Goal: Task Accomplishment & Management: Use online tool/utility

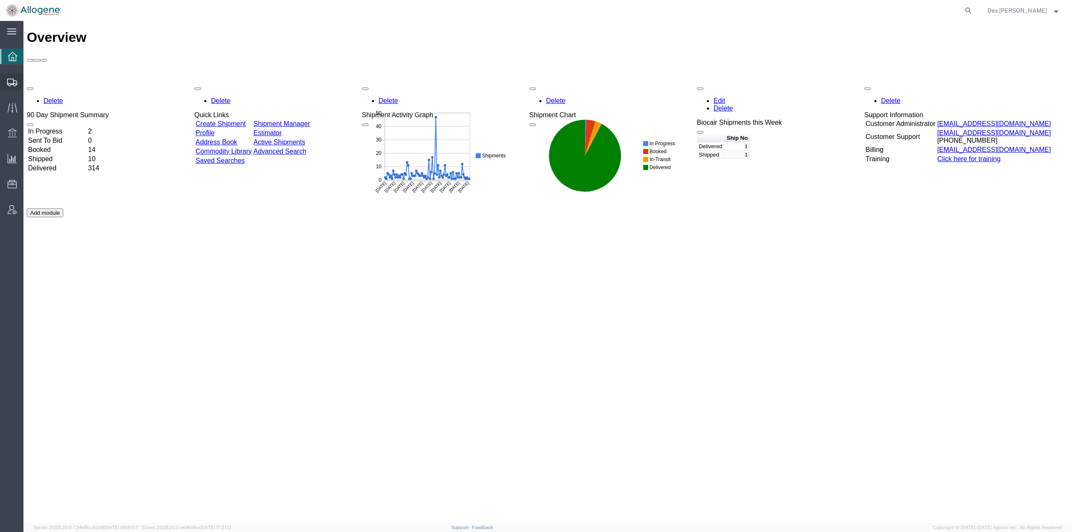
click at [29, 82] on span "Shipments" at bounding box center [26, 82] width 6 height 17
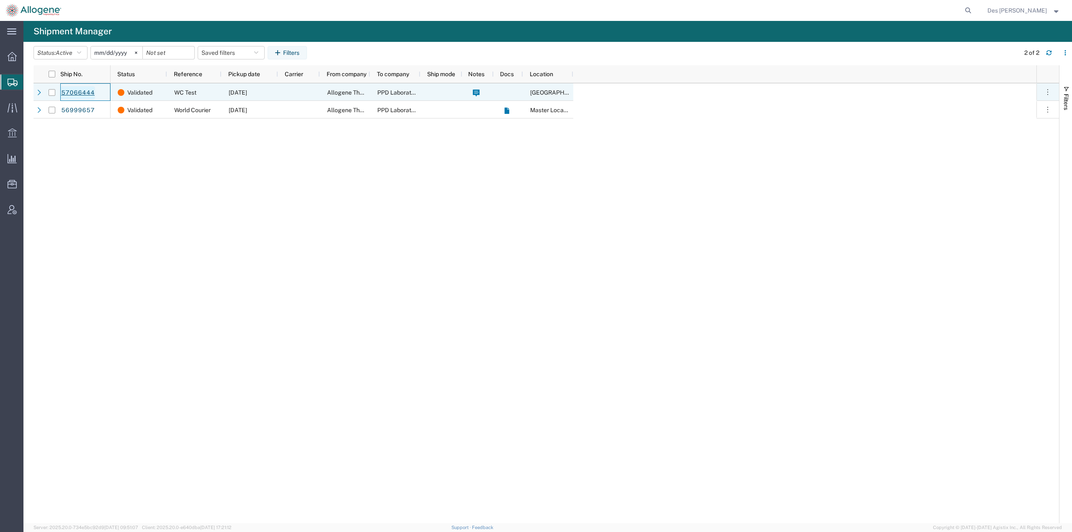
click at [87, 93] on link "57066444" at bounding box center [78, 92] width 34 height 13
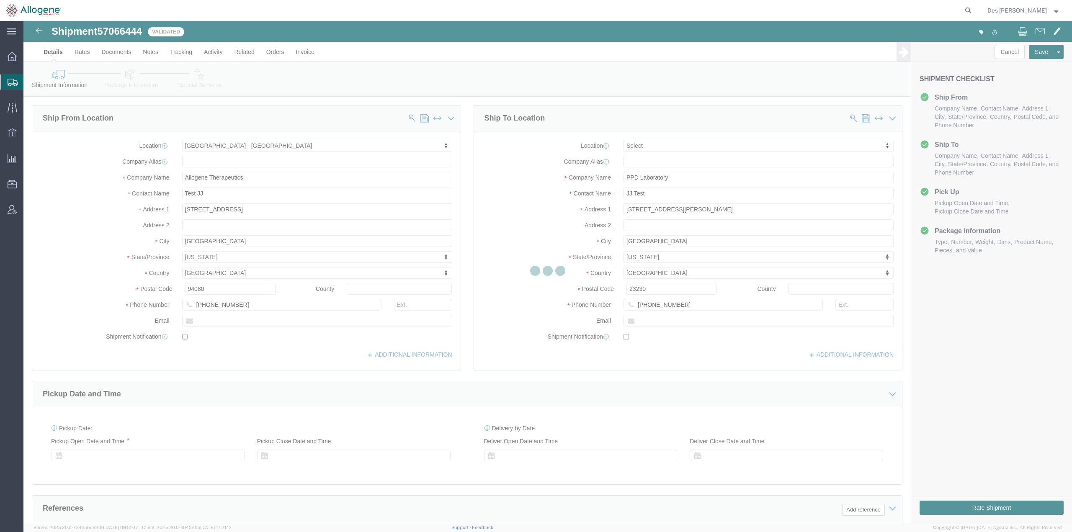
select select "52632"
select select
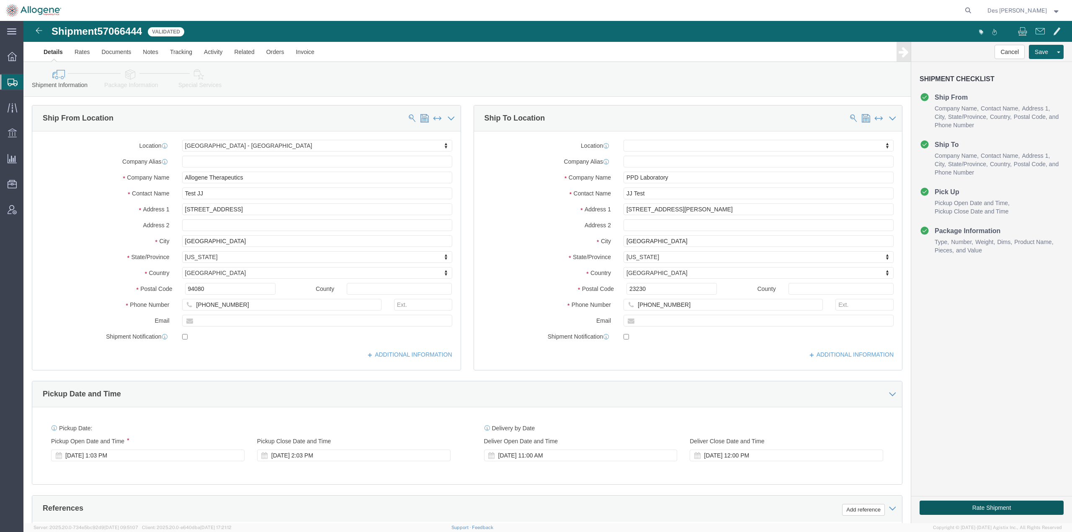
click button "Rate Shipment"
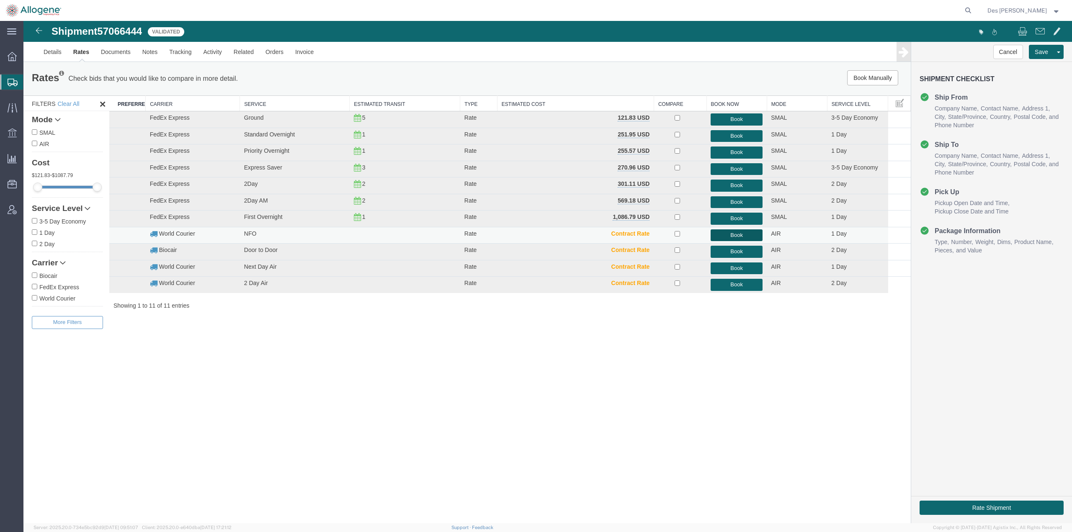
click at [635, 232] on button "Book" at bounding box center [736, 235] width 52 height 12
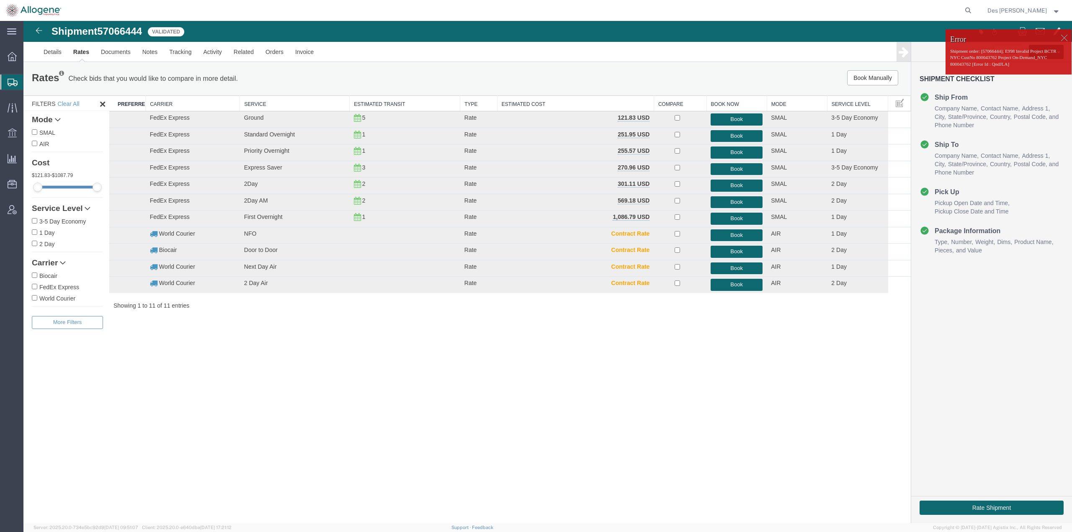
click at [635, 54] on p "Shipment order: [57066444]; E998 Invalid Project BCTR NYC CustNo 800043762 Proj…" at bounding box center [1008, 58] width 117 height 20
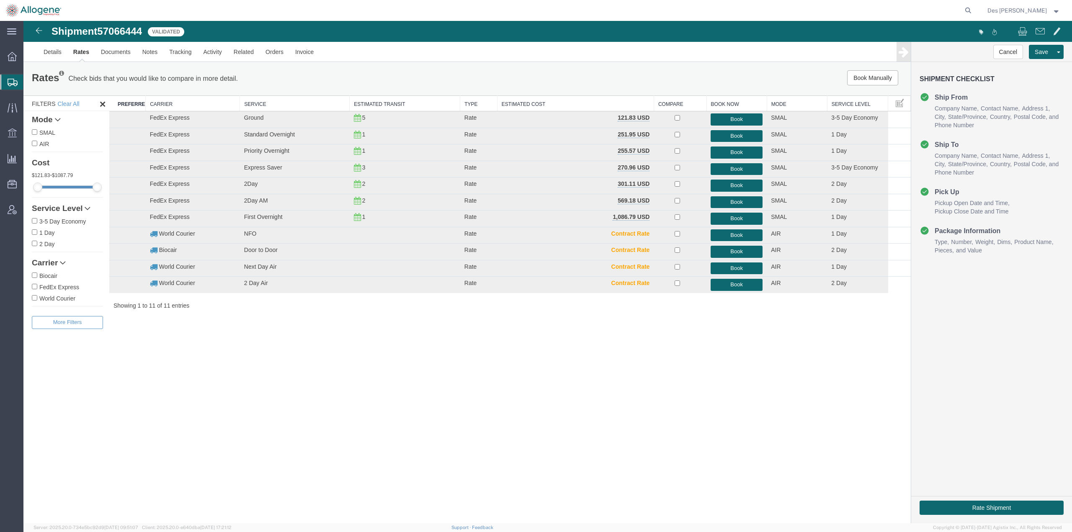
click at [36, 296] on input "World Courier" at bounding box center [34, 297] width 5 height 5
checkbox input "true"
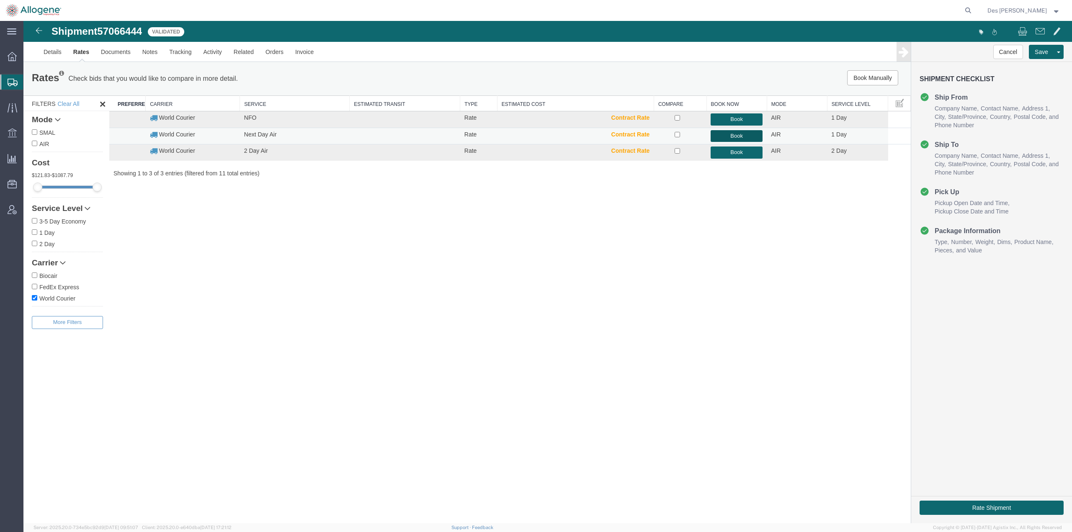
click at [635, 134] on button "Book" at bounding box center [736, 136] width 52 height 12
